Goal: Transaction & Acquisition: Book appointment/travel/reservation

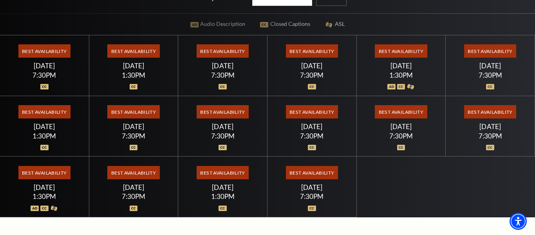
scroll to position [200, 0]
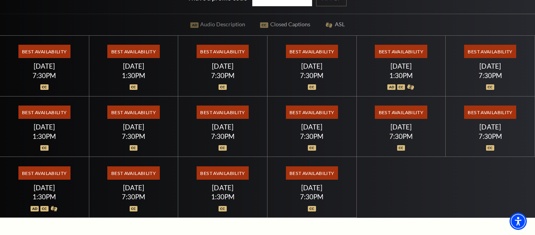
click at [406, 111] on span "Best Availability" at bounding box center [401, 111] width 52 height 13
click at [405, 113] on span "Best Availability" at bounding box center [401, 111] width 52 height 13
click at [400, 122] on div "Best Availability [DATE] 7:30PM" at bounding box center [401, 126] width 89 height 61
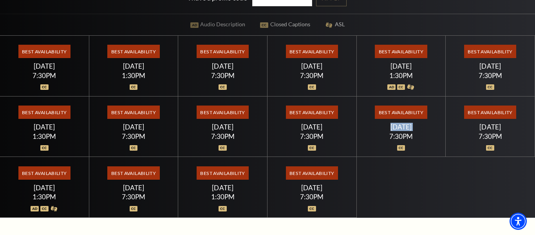
click at [407, 129] on div "[DATE]" at bounding box center [401, 127] width 70 height 8
click at [403, 114] on span "Best Availability" at bounding box center [401, 111] width 52 height 13
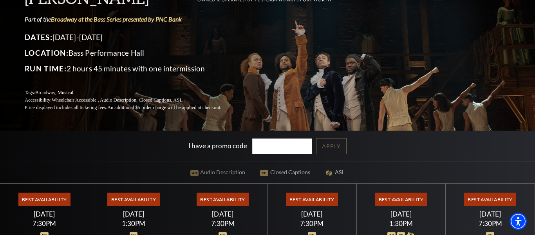
scroll to position [0, 0]
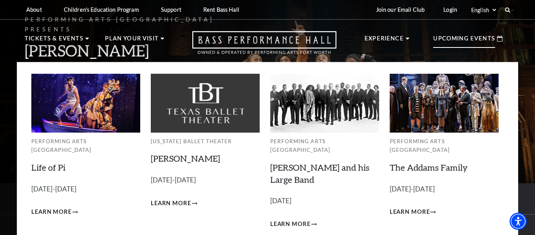
click at [469, 36] on p "Upcoming Events" at bounding box center [464, 41] width 62 height 14
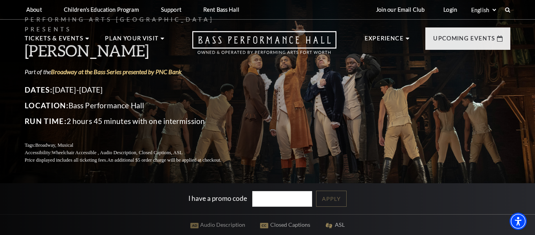
click at [521, 39] on header "About Performing Arts [GEOGRAPHIC_DATA] [PERSON_NAME] [MEDICAL_DATA] Center Res…" at bounding box center [267, 31] width 535 height 62
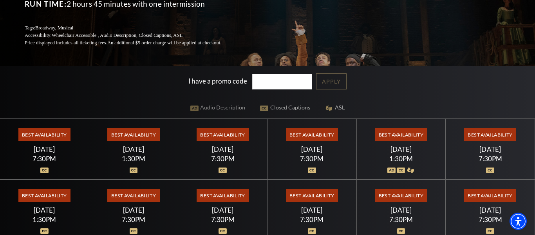
scroll to position [120, 0]
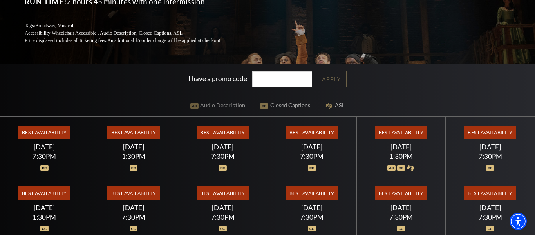
click at [307, 107] on div "Performing Arts [GEOGRAPHIC_DATA] Presents [PERSON_NAME] Part of the Broadway a…" at bounding box center [267, 87] width 535 height 422
click at [324, 147] on div "[DATE]" at bounding box center [312, 147] width 70 height 8
click at [319, 144] on div "[DATE]" at bounding box center [312, 147] width 70 height 8
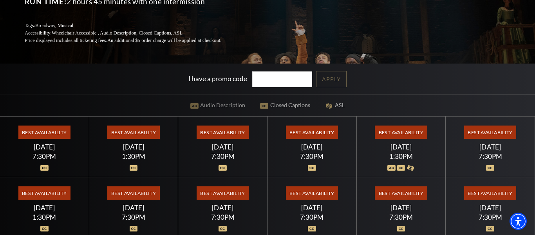
click at [315, 139] on div "Best Availability [DATE] 7:30PM" at bounding box center [312, 146] width 89 height 61
